Goal: Find specific page/section: Find specific page/section

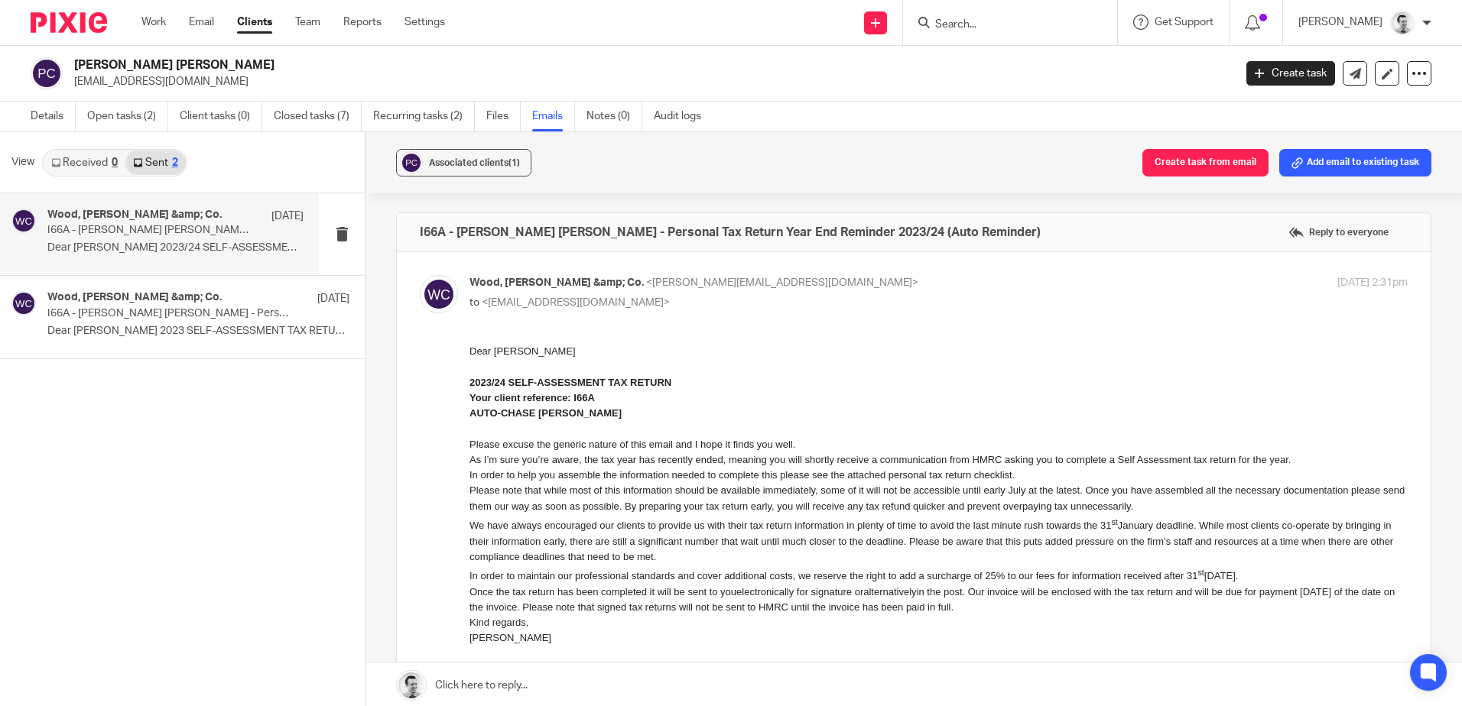
click at [975, 16] on form at bounding box center [1015, 22] width 163 height 19
click at [979, 23] on input "Search" at bounding box center [1003, 25] width 138 height 14
click at [973, 18] on input "07428300793" at bounding box center [1003, 25] width 138 height 14
type input "07428300793"
click at [1088, 19] on button "reset" at bounding box center [1088, 20] width 15 height 15
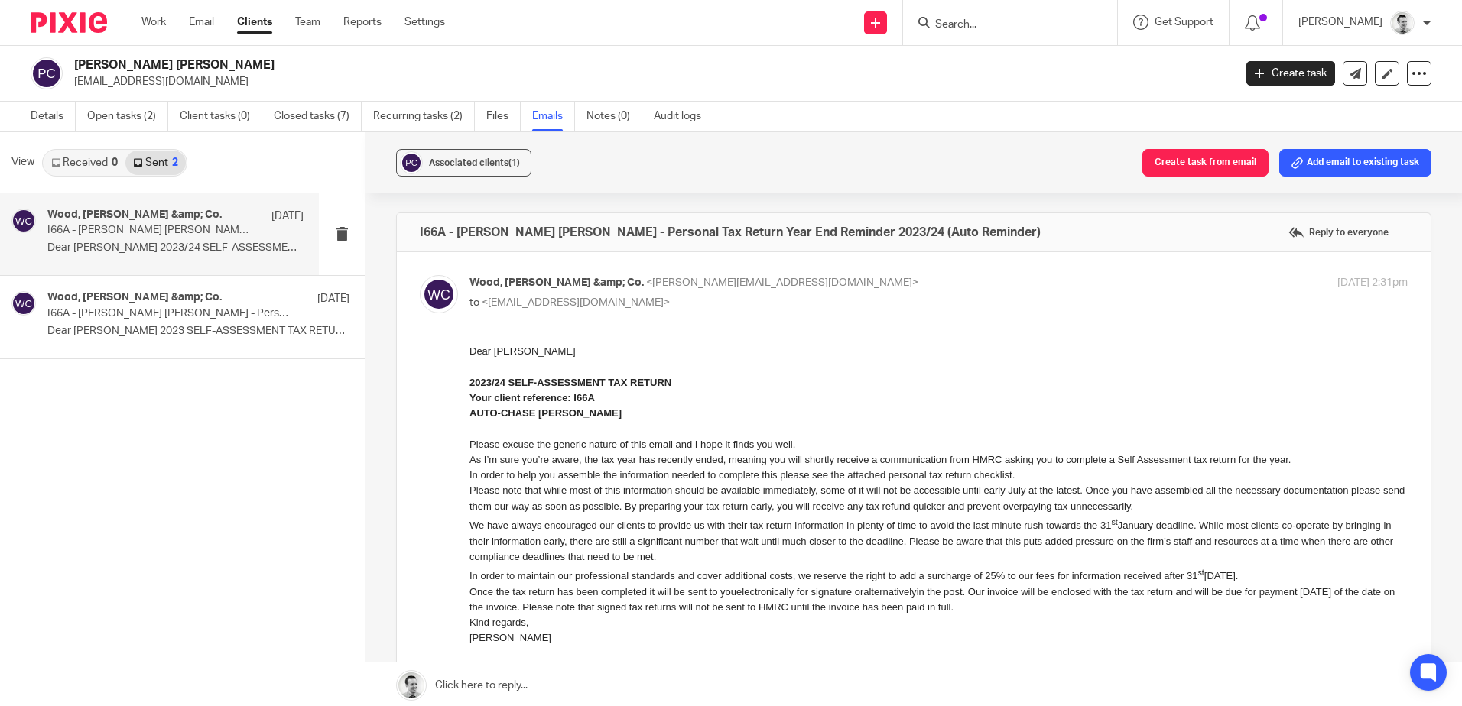
click at [986, 23] on input "Search" at bounding box center [1003, 25] width 138 height 14
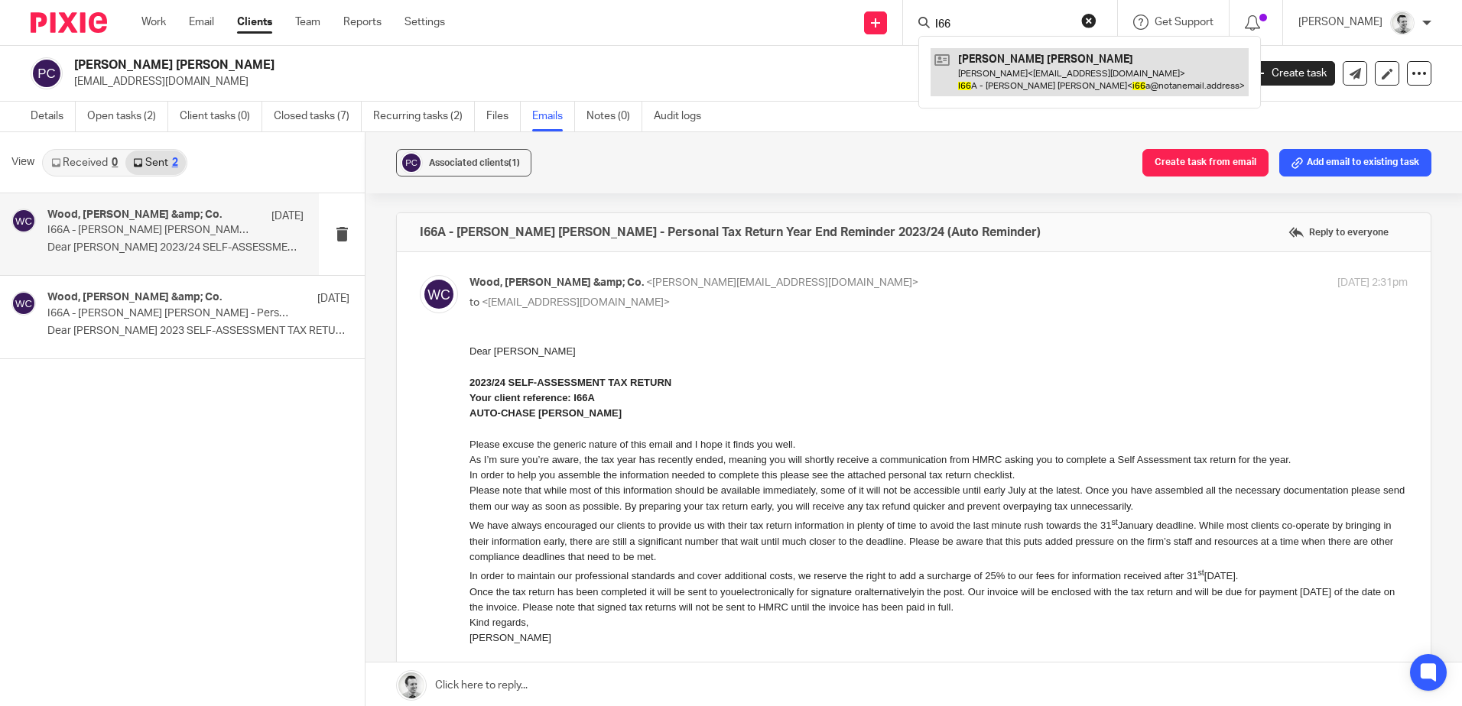
type input "I66"
click at [1023, 80] on link at bounding box center [1090, 71] width 318 height 47
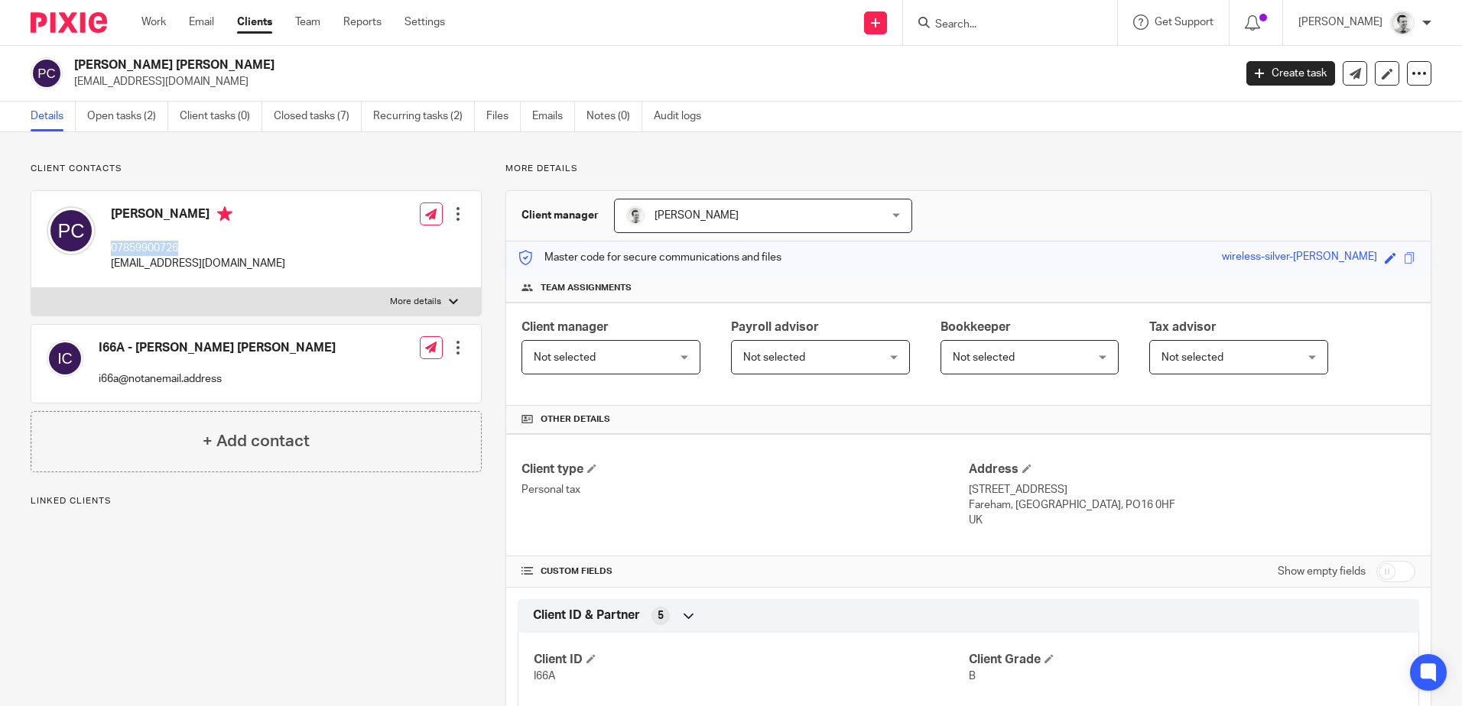
drag, startPoint x: 106, startPoint y: 242, endPoint x: 202, endPoint y: 245, distance: 95.6
click at [202, 245] on div "[PERSON_NAME] 07859900726 [EMAIL_ADDRESS][DOMAIN_NAME]" at bounding box center [166, 239] width 239 height 81
click at [203, 245] on p "07859900726" at bounding box center [198, 248] width 174 height 15
click at [989, 19] on input "Search" at bounding box center [1003, 25] width 138 height 14
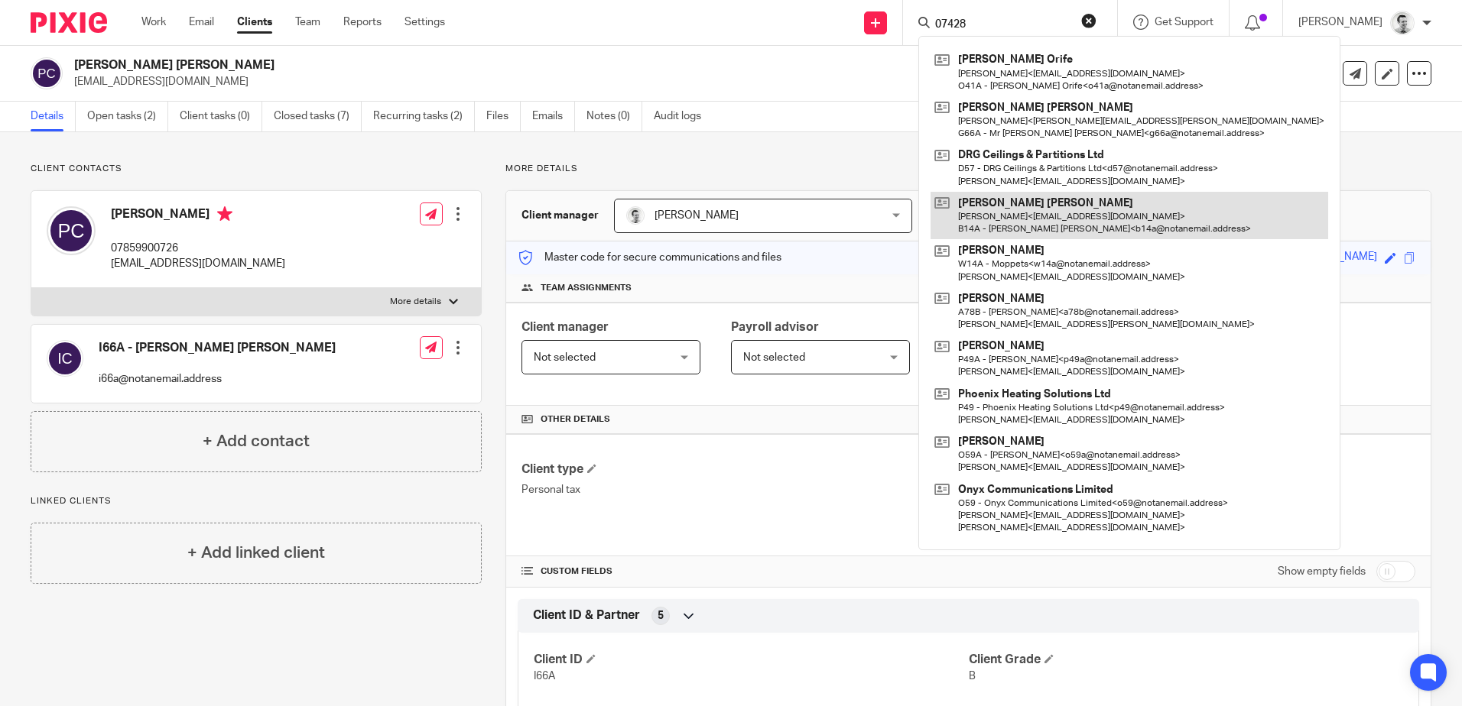
type input "07428"
click at [985, 217] on link at bounding box center [1130, 215] width 398 height 47
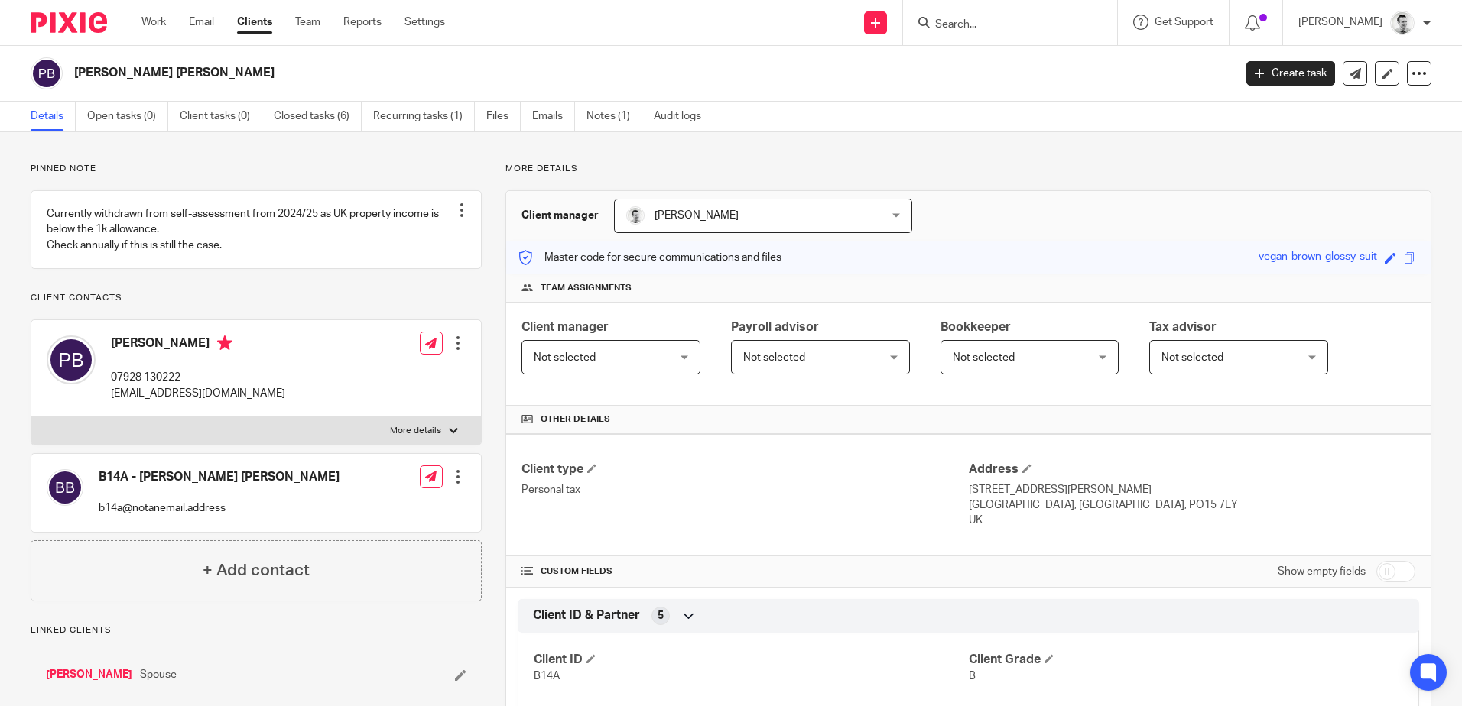
click at [1011, 32] on form at bounding box center [1015, 22] width 163 height 19
click at [1016, 28] on input "Search" at bounding box center [1003, 25] width 138 height 14
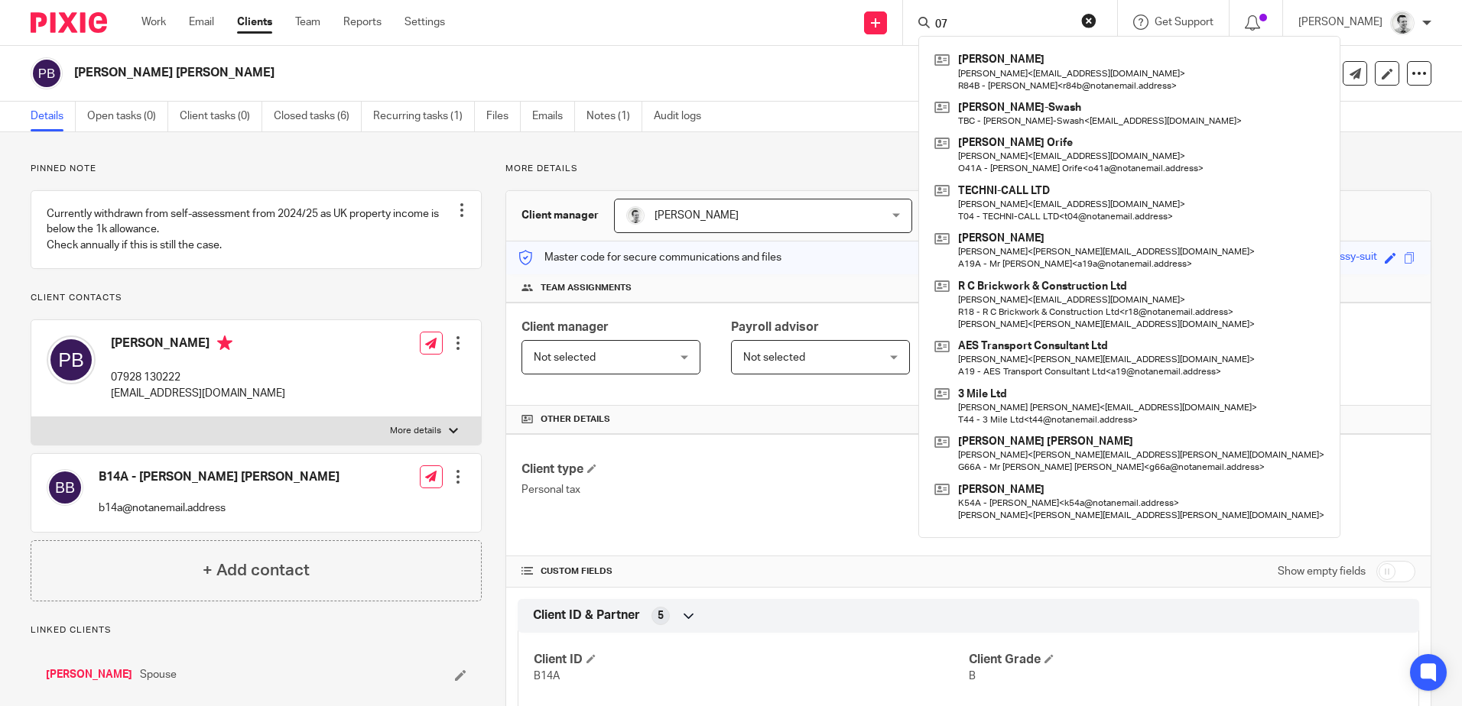
type input "0"
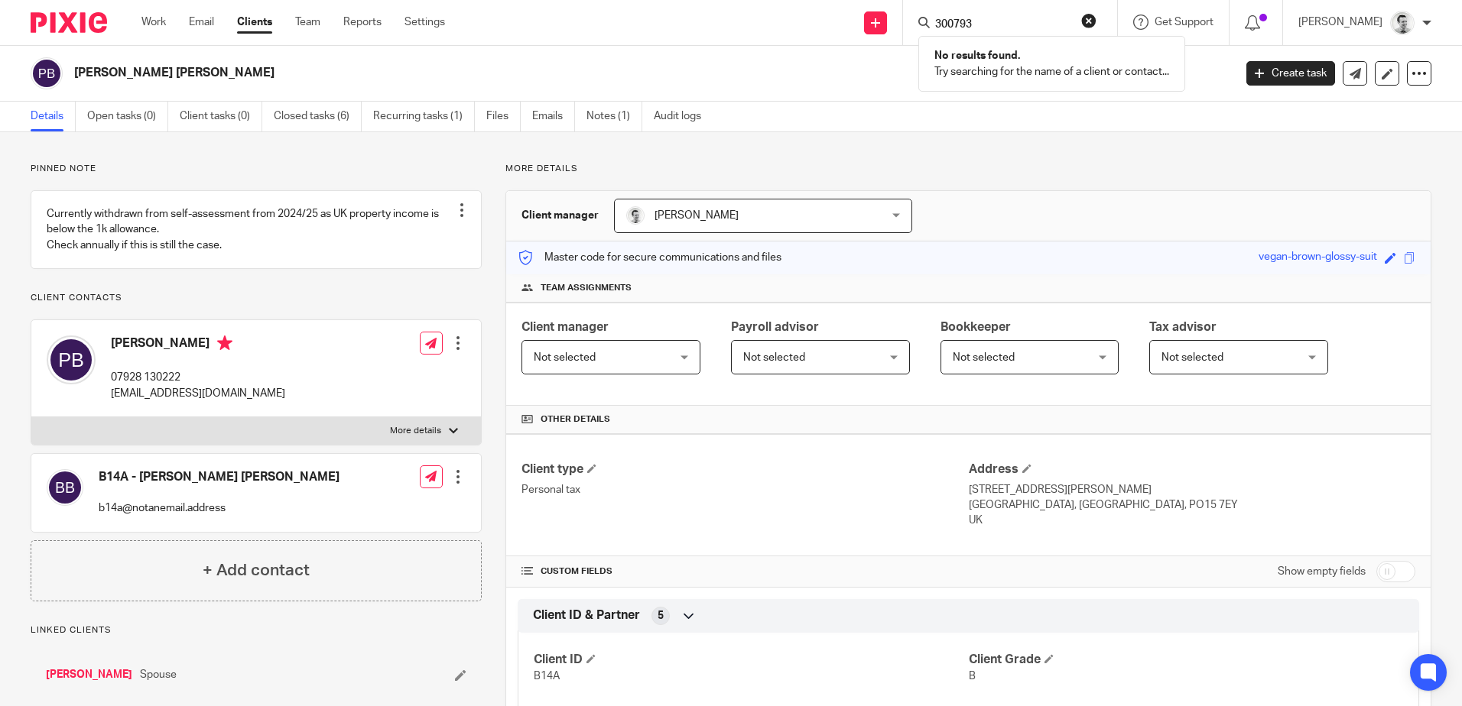
type input "300793"
click button "submit" at bounding box center [0, 0] width 0 height 0
click at [845, 67] on h2 "[PERSON_NAME] [PERSON_NAME]" at bounding box center [533, 73] width 919 height 16
click at [969, 24] on input "Search" at bounding box center [1003, 25] width 138 height 14
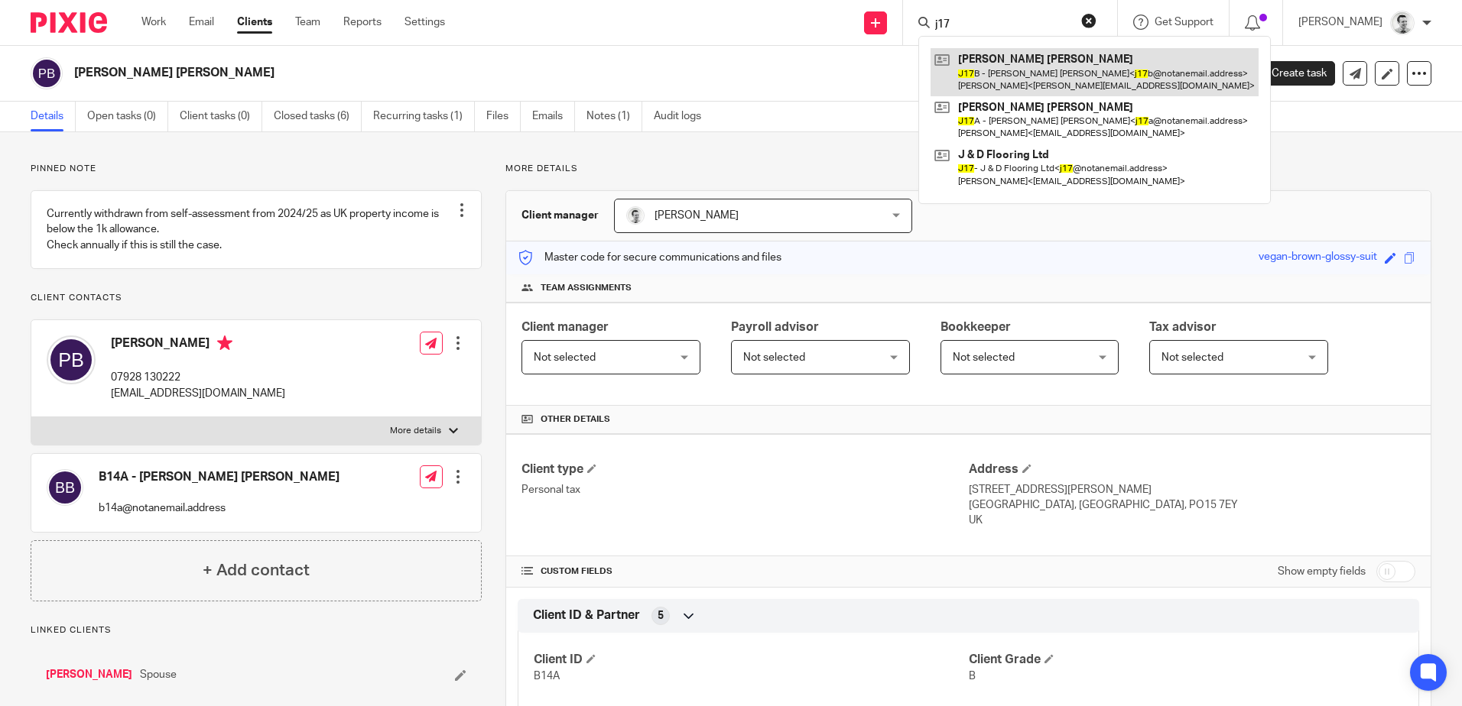
type input "j17"
click at [1007, 80] on link at bounding box center [1095, 71] width 328 height 47
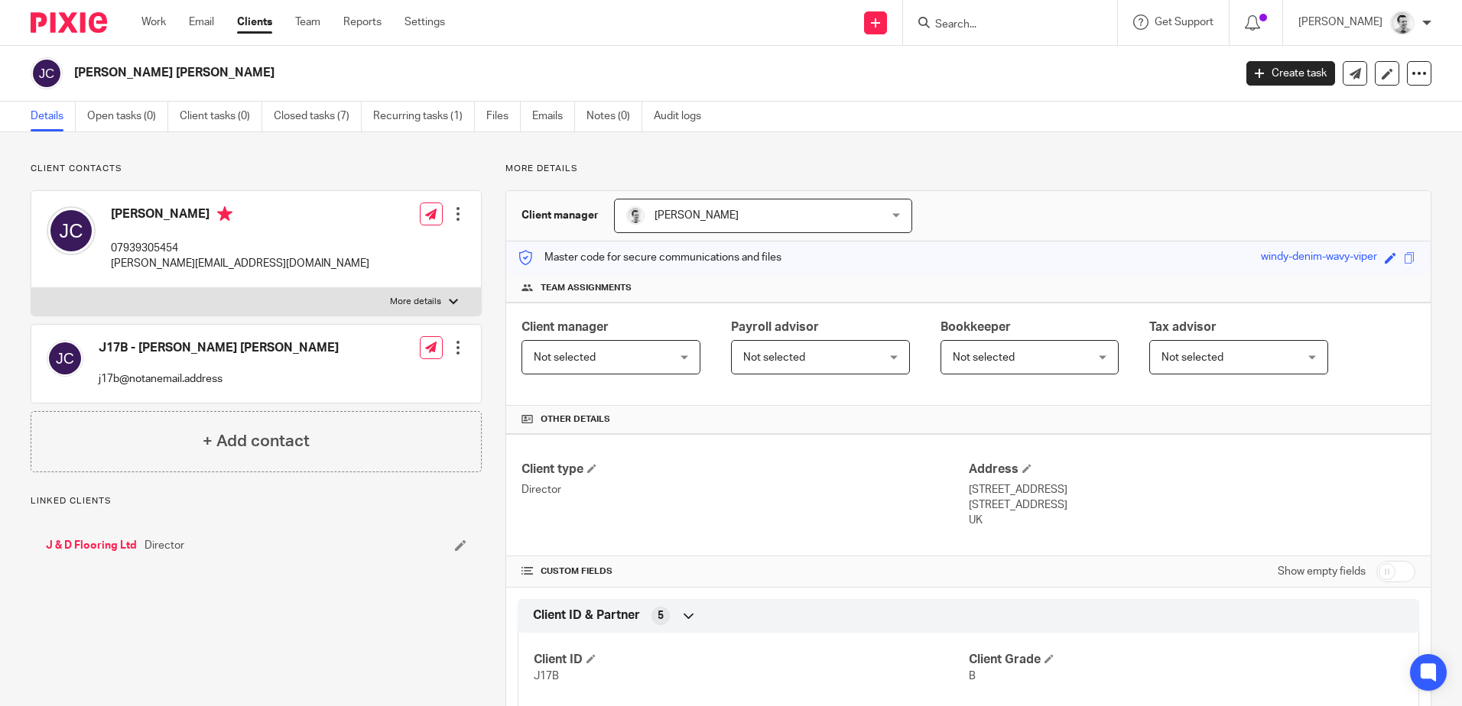
click at [1005, 31] on input "Search" at bounding box center [1003, 25] width 138 height 14
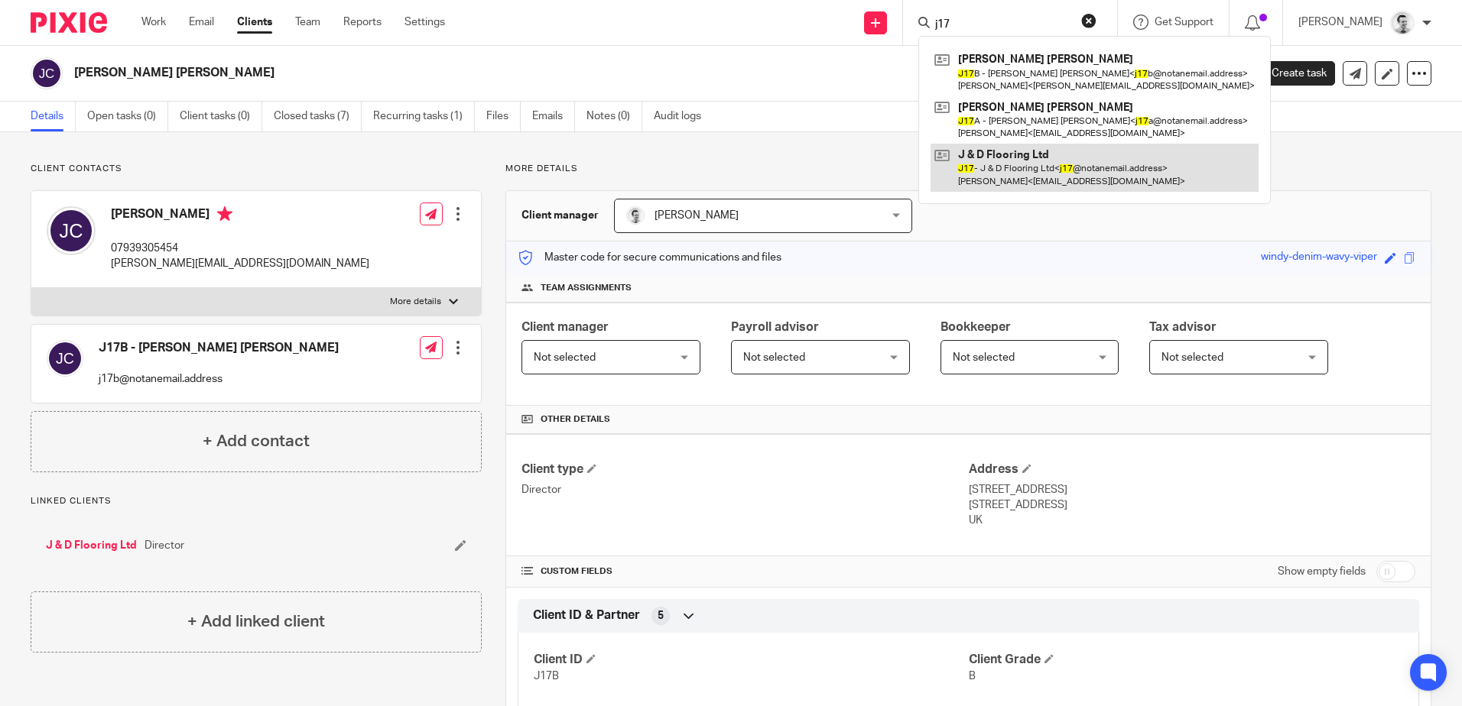
type input "j17"
click at [1008, 186] on link at bounding box center [1095, 167] width 328 height 47
